Goal: Contribute content: Add original content to the website for others to see

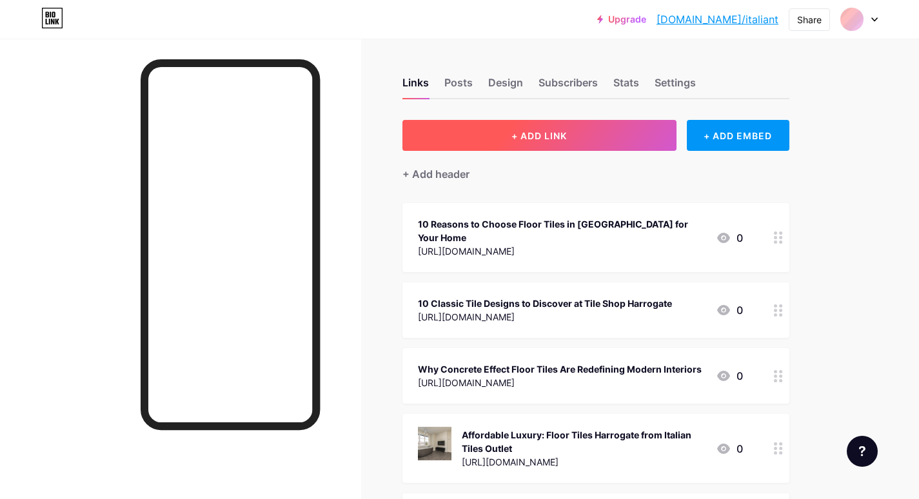
click at [493, 136] on button "+ ADD LINK" at bounding box center [539, 135] width 274 height 31
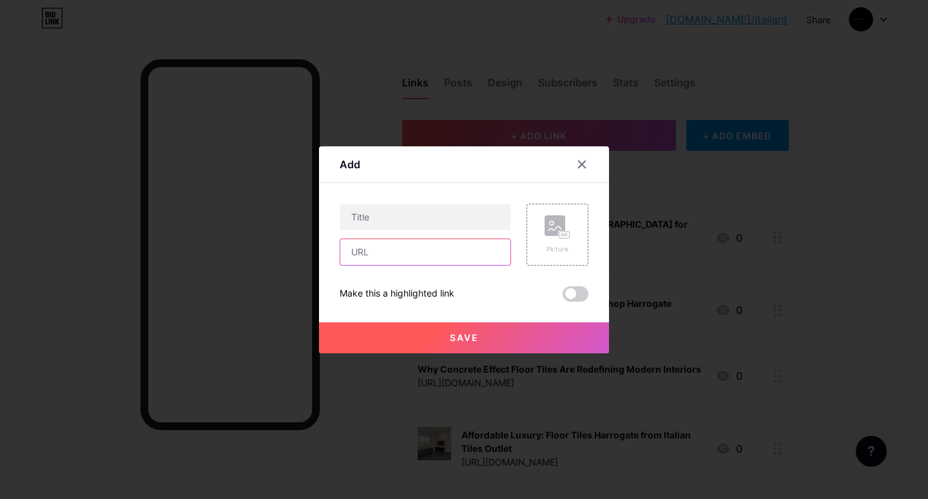
click at [375, 248] on input "text" at bounding box center [425, 252] width 170 height 26
paste input "[URL][DOMAIN_NAME]"
type input "[URL][DOMAIN_NAME]"
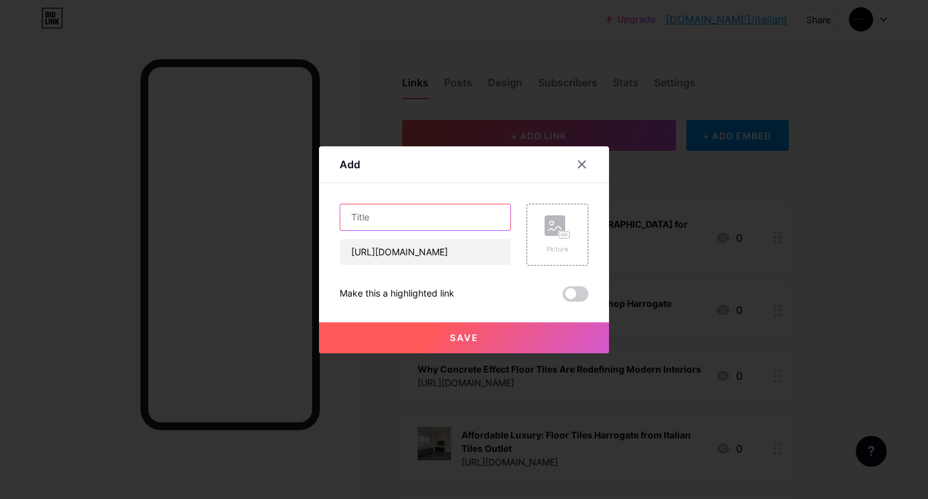
click at [399, 226] on input "text" at bounding box center [425, 217] width 170 height 26
paste input "The Ultimate Guide to Concrete Effect Floor Tiles"
type input "The Ultimate Guide to Concrete Effect Floor Tiles"
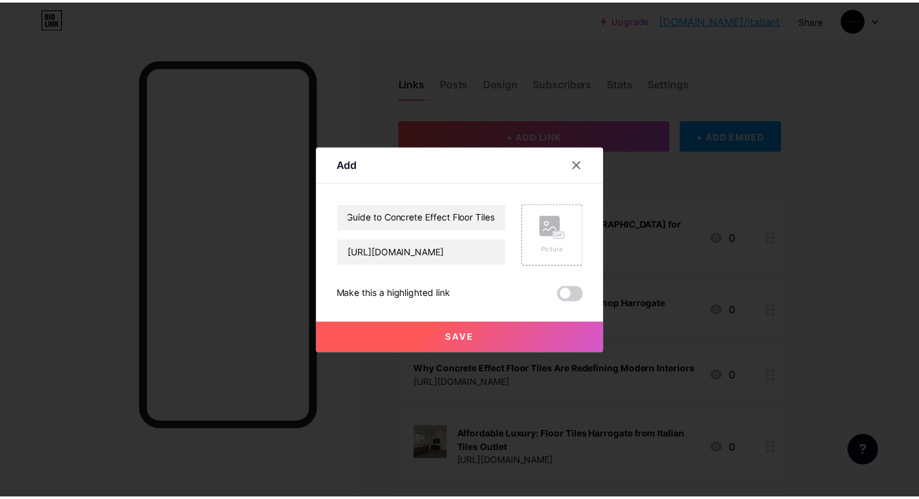
scroll to position [0, 0]
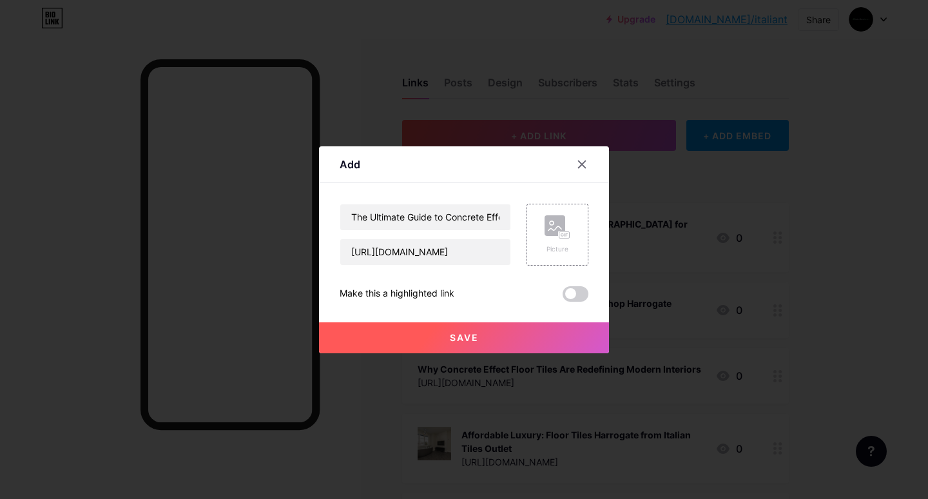
click at [415, 331] on button "Save" at bounding box center [464, 337] width 290 height 31
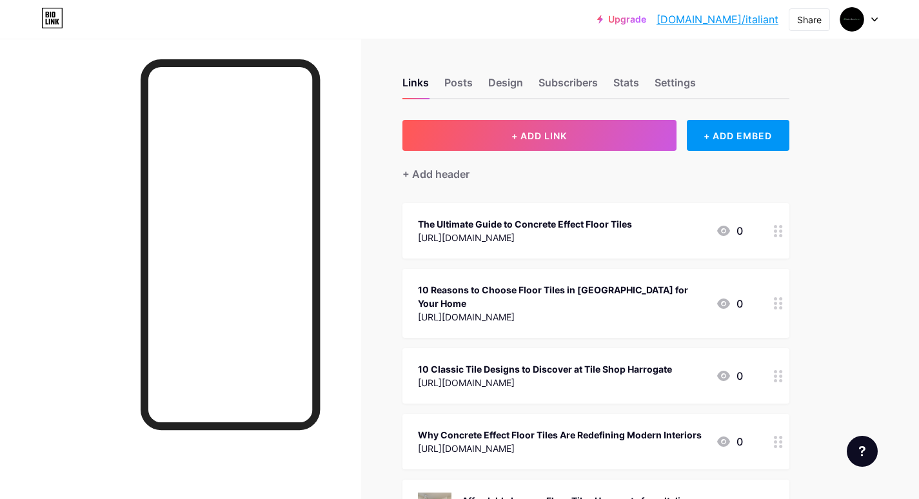
click at [726, 18] on link "[DOMAIN_NAME]/italiant" at bounding box center [717, 19] width 122 height 15
